Goal: Information Seeking & Learning: Compare options

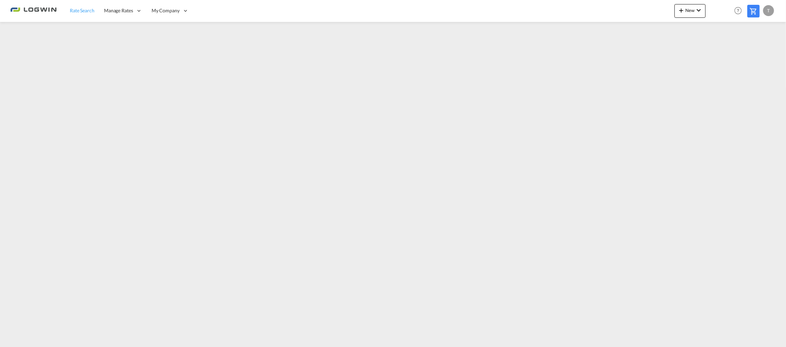
click at [83, 10] on span "Rate Search" at bounding box center [82, 11] width 25 height 6
click at [690, 11] on span "New" at bounding box center [690, 10] width 26 height 5
click at [728, 47] on div "Ratesheet" at bounding box center [726, 51] width 25 height 17
click at [693, 13] on button "New" at bounding box center [689, 11] width 31 height 14
click at [726, 55] on div "Ratesheet" at bounding box center [726, 51] width 25 height 17
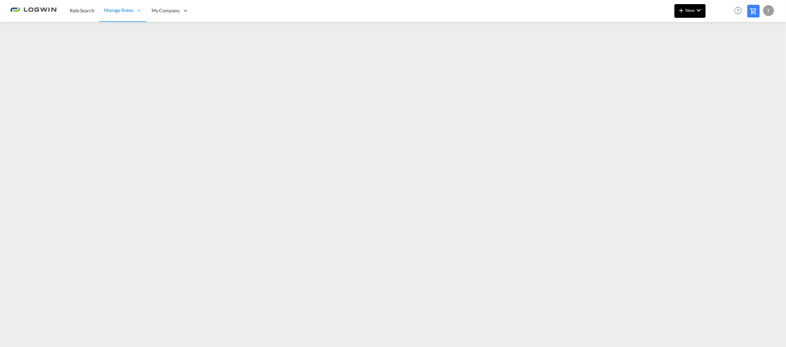
click at [695, 13] on md-icon "icon-chevron-down" at bounding box center [699, 10] width 8 height 8
click at [719, 49] on span "Ratesheet" at bounding box center [718, 51] width 8 height 14
click at [690, 10] on span "New" at bounding box center [690, 10] width 26 height 5
click at [717, 50] on span "Ratesheet" at bounding box center [718, 51] width 8 height 14
click at [683, 17] on button "New" at bounding box center [689, 11] width 31 height 14
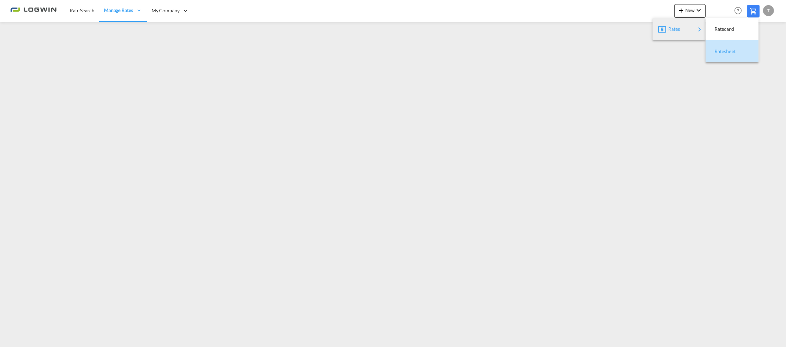
click at [717, 51] on span "Ratesheet" at bounding box center [718, 51] width 8 height 14
click at [76, 8] on span "Rate Search" at bounding box center [82, 11] width 25 height 6
click at [768, 10] on div "T" at bounding box center [768, 10] width 11 height 11
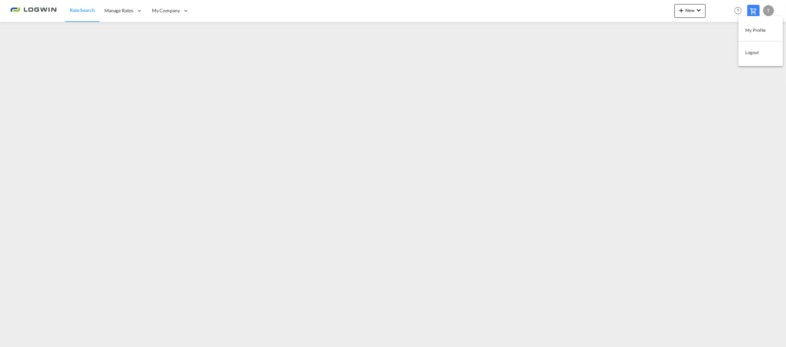
click at [755, 51] on button "Logout" at bounding box center [760, 53] width 44 height 14
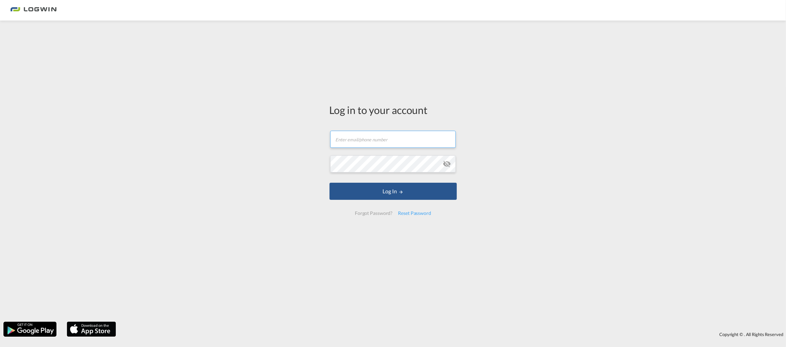
click at [364, 140] on input "text" at bounding box center [393, 139] width 126 height 17
type input "tanja.grimm@LOGWIN-LOGISTICS.COM"
click at [329, 183] on button "Log In" at bounding box center [392, 191] width 127 height 17
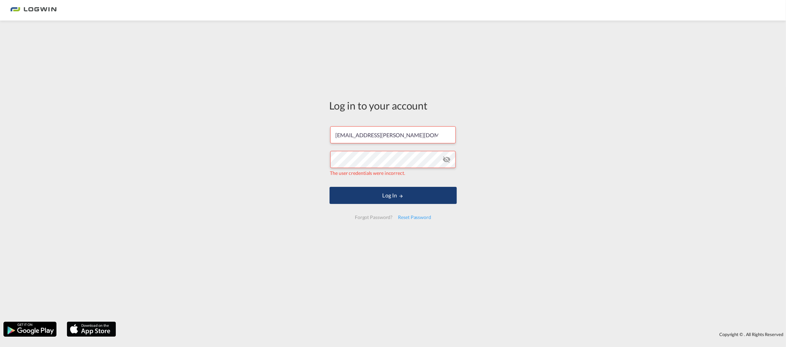
click at [376, 196] on button "Log In" at bounding box center [392, 195] width 127 height 17
click at [443, 161] on md-icon "icon-eye-off" at bounding box center [447, 159] width 8 height 8
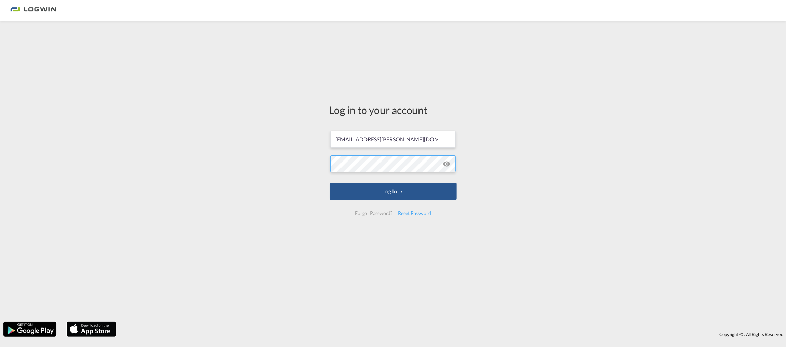
click at [329, 183] on button "Log In" at bounding box center [392, 191] width 127 height 17
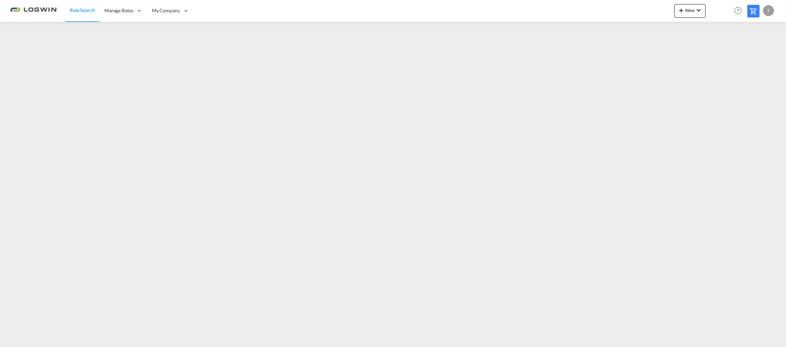
click at [89, 10] on span "Rate Search" at bounding box center [82, 10] width 25 height 6
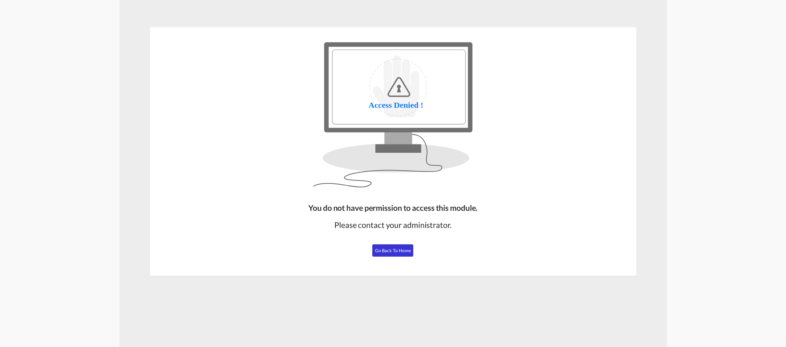
drag, startPoint x: 393, startPoint y: 253, endPoint x: 383, endPoint y: 276, distance: 24.8
click at [393, 252] on button "Go Back to Home" at bounding box center [392, 250] width 41 height 12
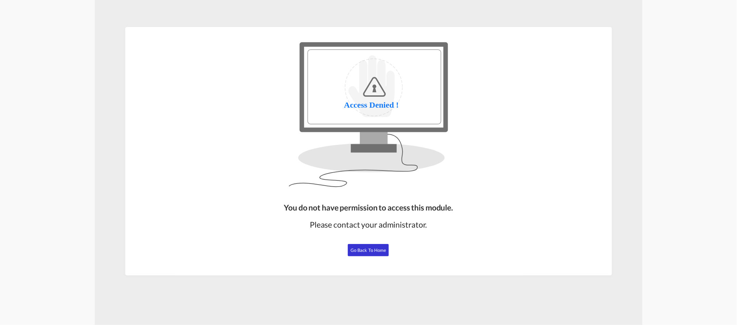
click at [380, 246] on button "Go Back to Home" at bounding box center [368, 250] width 41 height 12
click at [372, 251] on span "Go Back to Home" at bounding box center [368, 250] width 36 height 5
